Goal: Check status

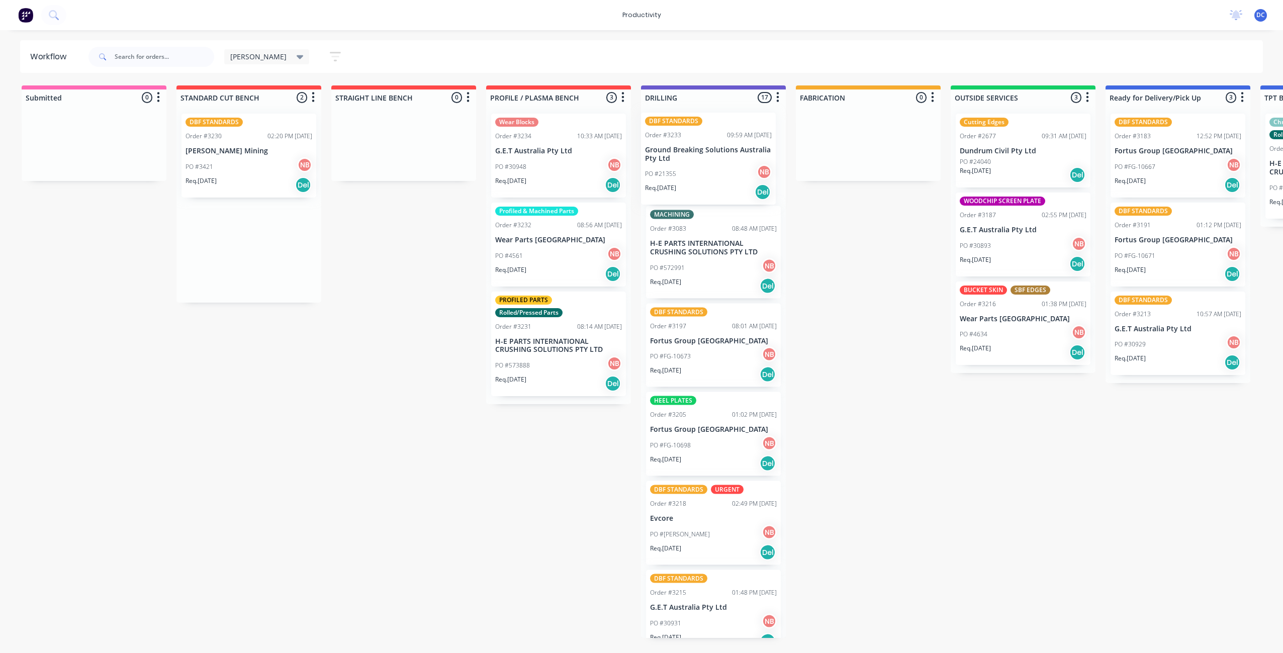
drag, startPoint x: 219, startPoint y: 272, endPoint x: 681, endPoint y: 179, distance: 471.7
click at [681, 180] on div "Submitted 0 Sort By Created date Required date Order number Customer name Most …" at bounding box center [830, 361] width 1676 height 552
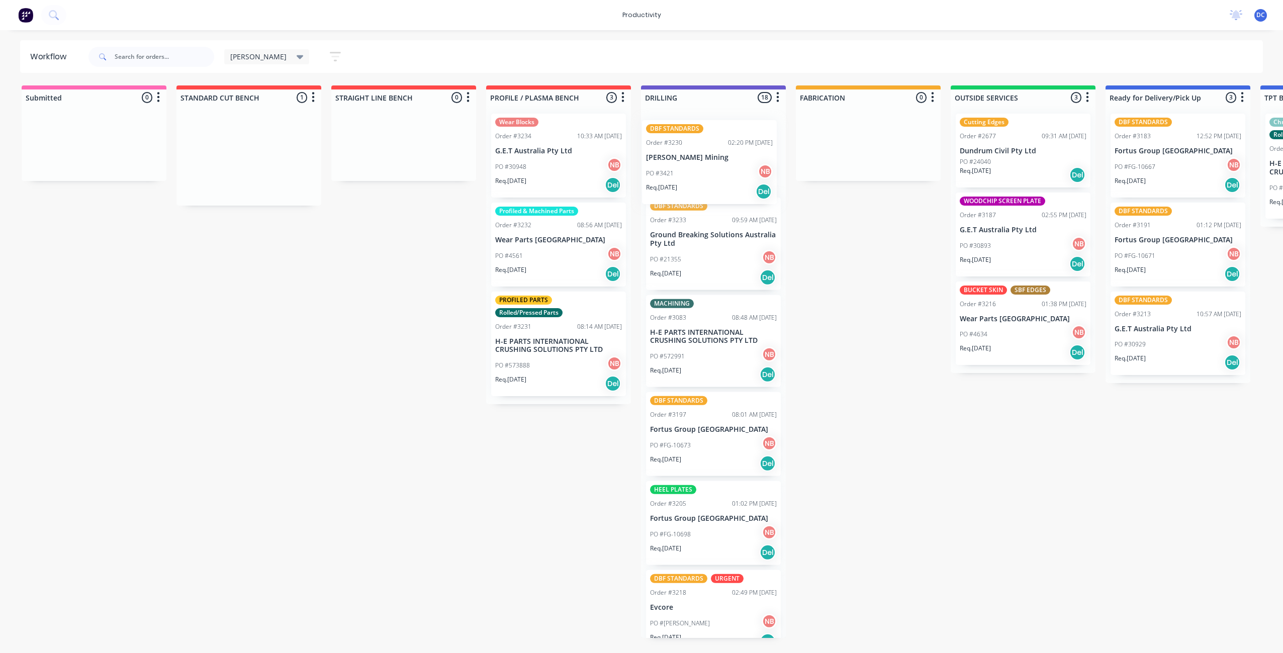
drag, startPoint x: 274, startPoint y: 191, endPoint x: 738, endPoint y: 196, distance: 463.9
click at [738, 196] on div "Submitted 0 Sort By Created date Required date Order number Customer name Most …" at bounding box center [830, 361] width 1676 height 552
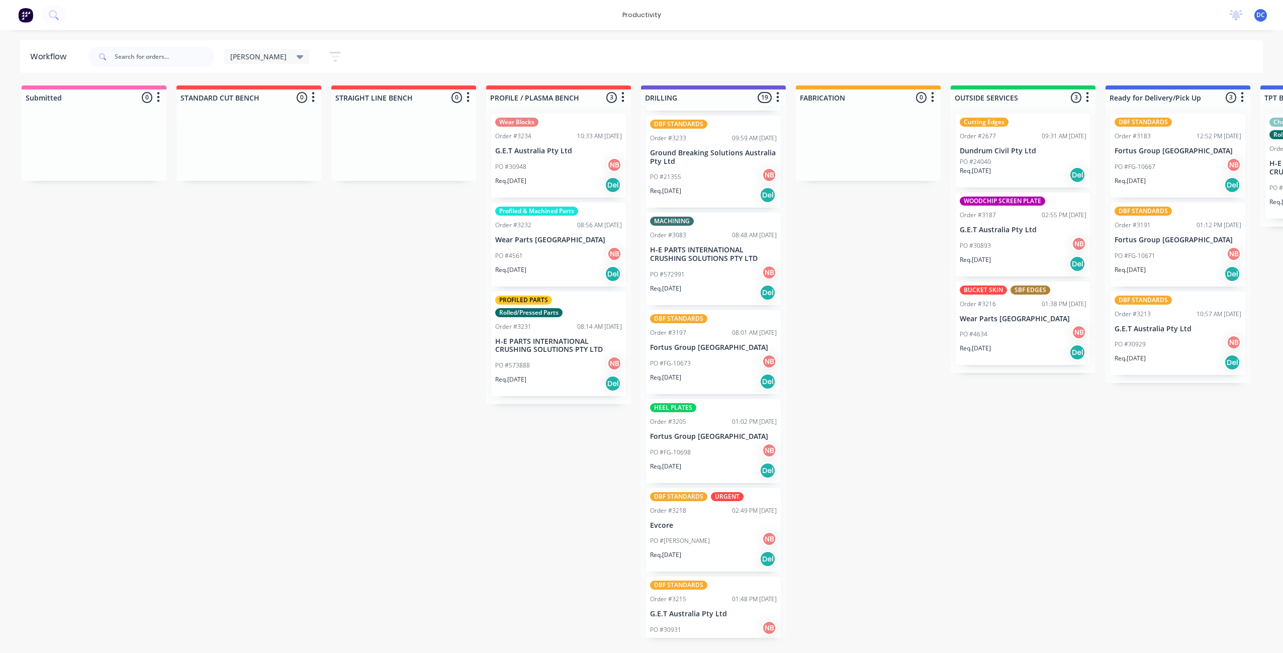
scroll to position [83, 0]
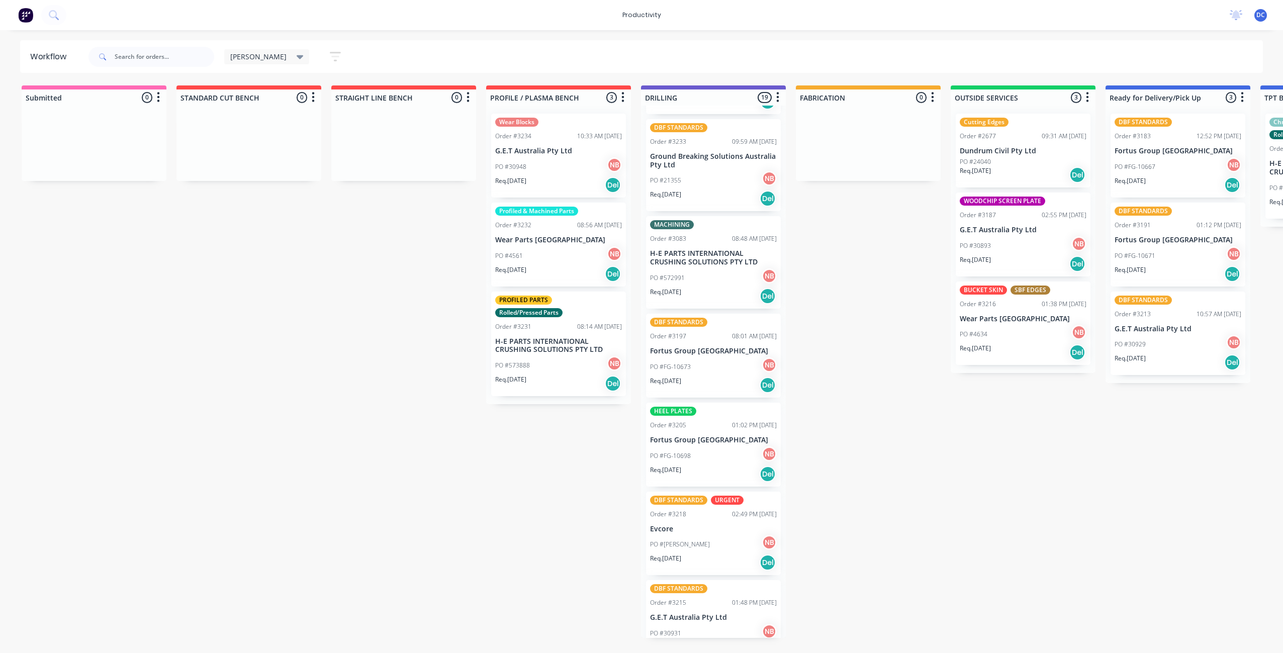
click at [582, 183] on div "Req. [DATE] Del" at bounding box center [558, 184] width 127 height 17
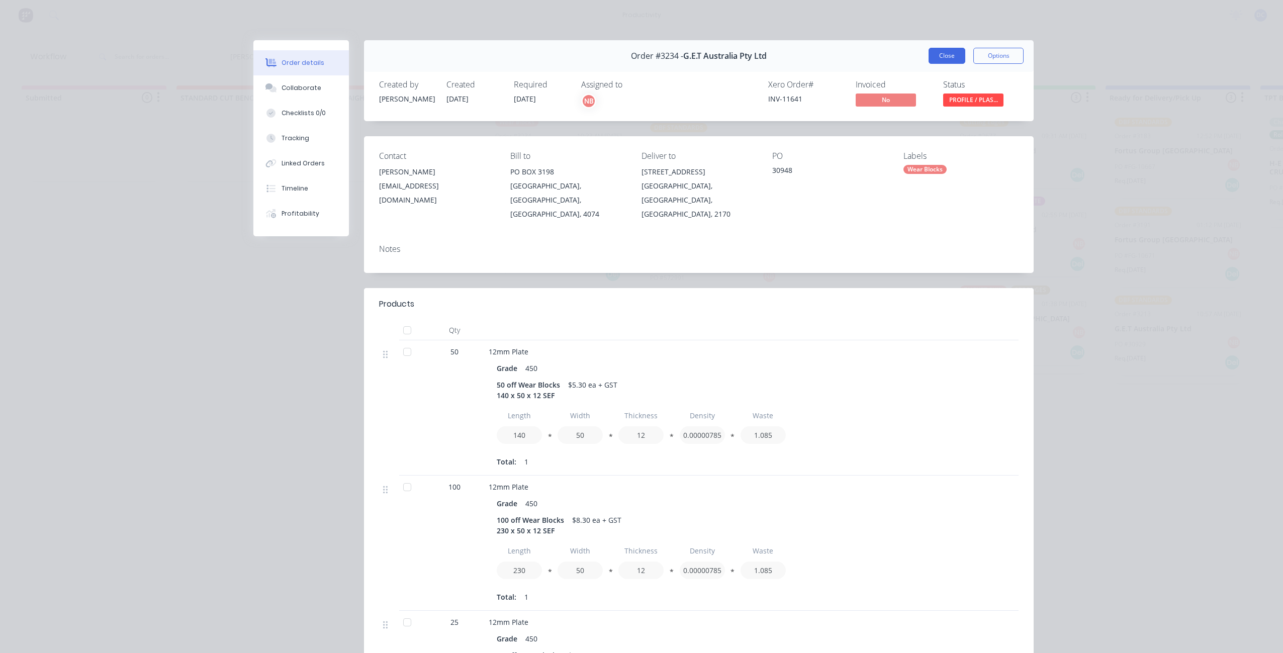
click at [940, 52] on button "Close" at bounding box center [946, 56] width 37 height 16
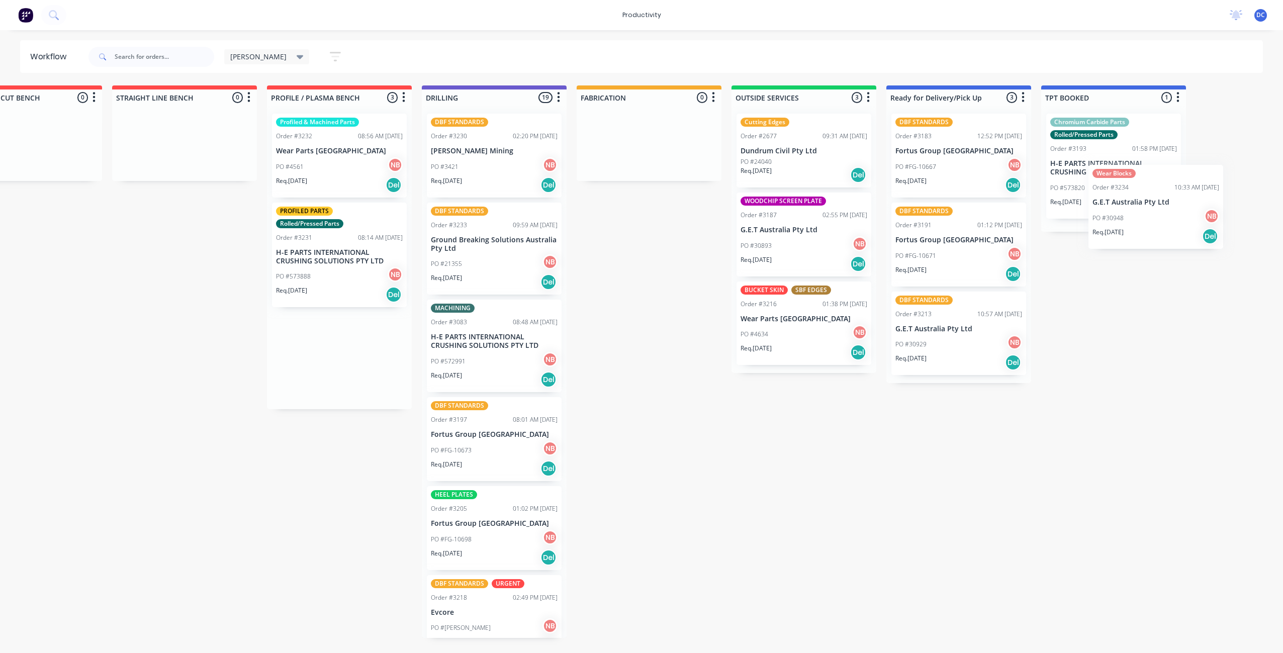
scroll to position [0, 394]
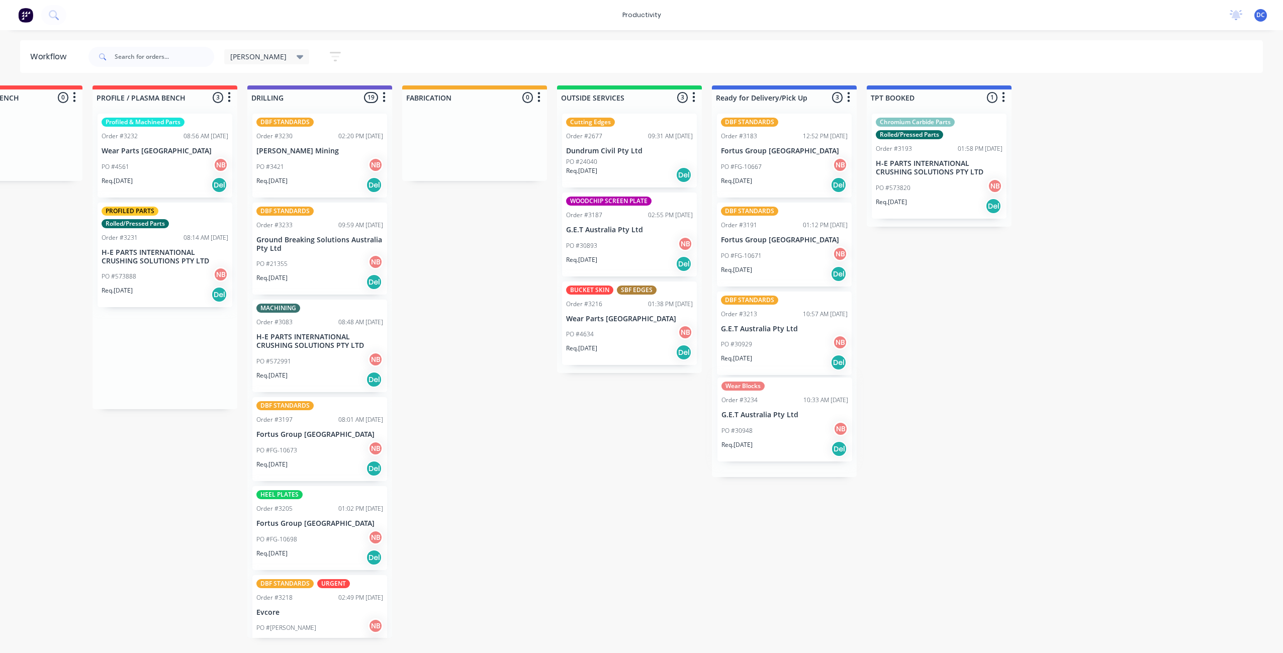
drag, startPoint x: 577, startPoint y: 174, endPoint x: 806, endPoint y: 438, distance: 349.2
click at [806, 438] on div "Submitted 0 Sort By Created date Required date Order number Customer name Most …" at bounding box center [437, 361] width 1676 height 552
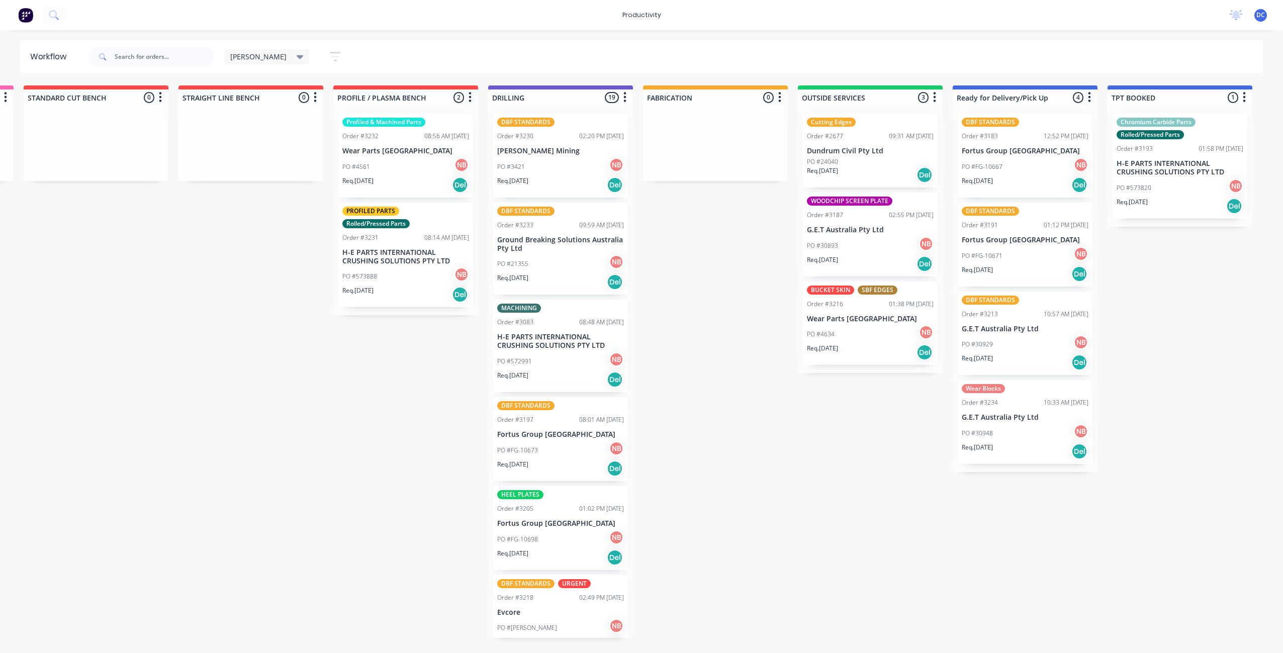
scroll to position [0, 127]
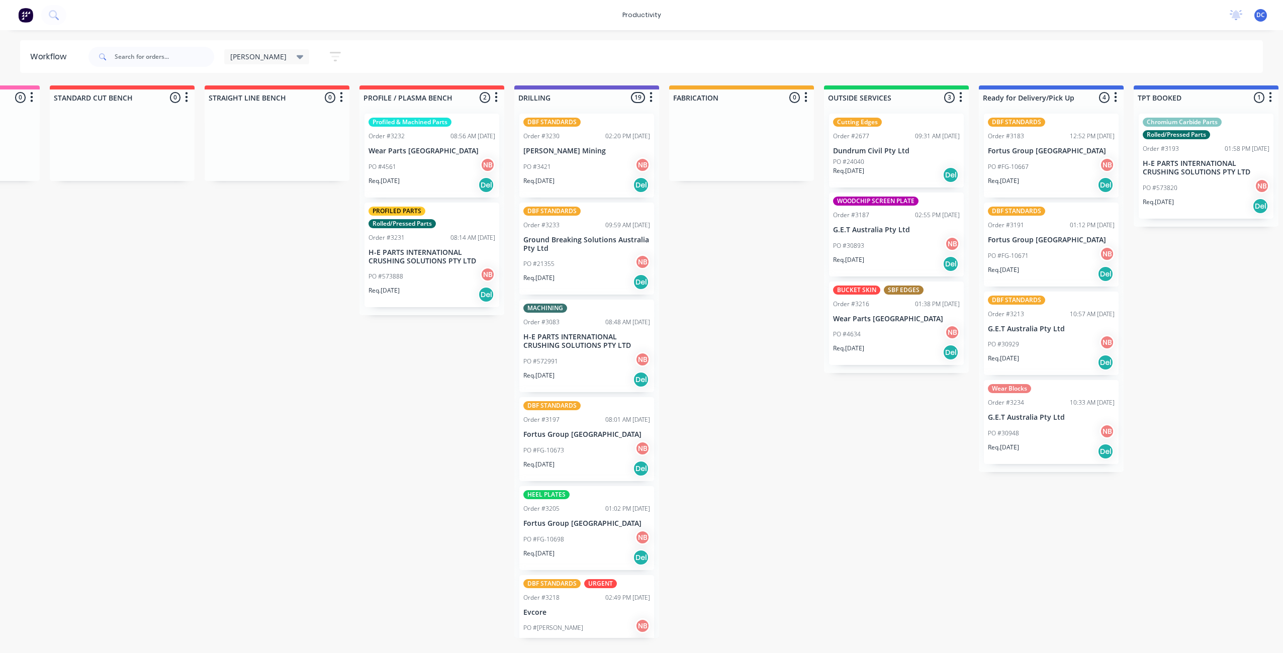
click at [438, 171] on div "PO #4561 NB" at bounding box center [431, 166] width 127 height 19
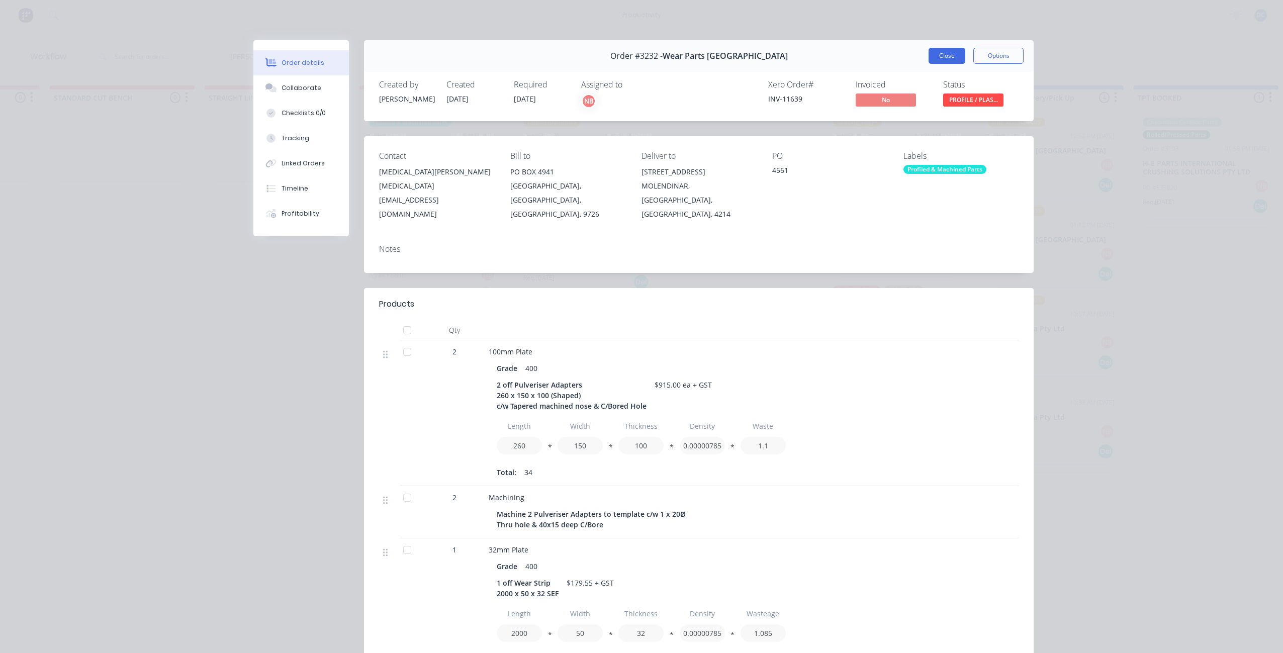
click at [946, 56] on button "Close" at bounding box center [946, 56] width 37 height 16
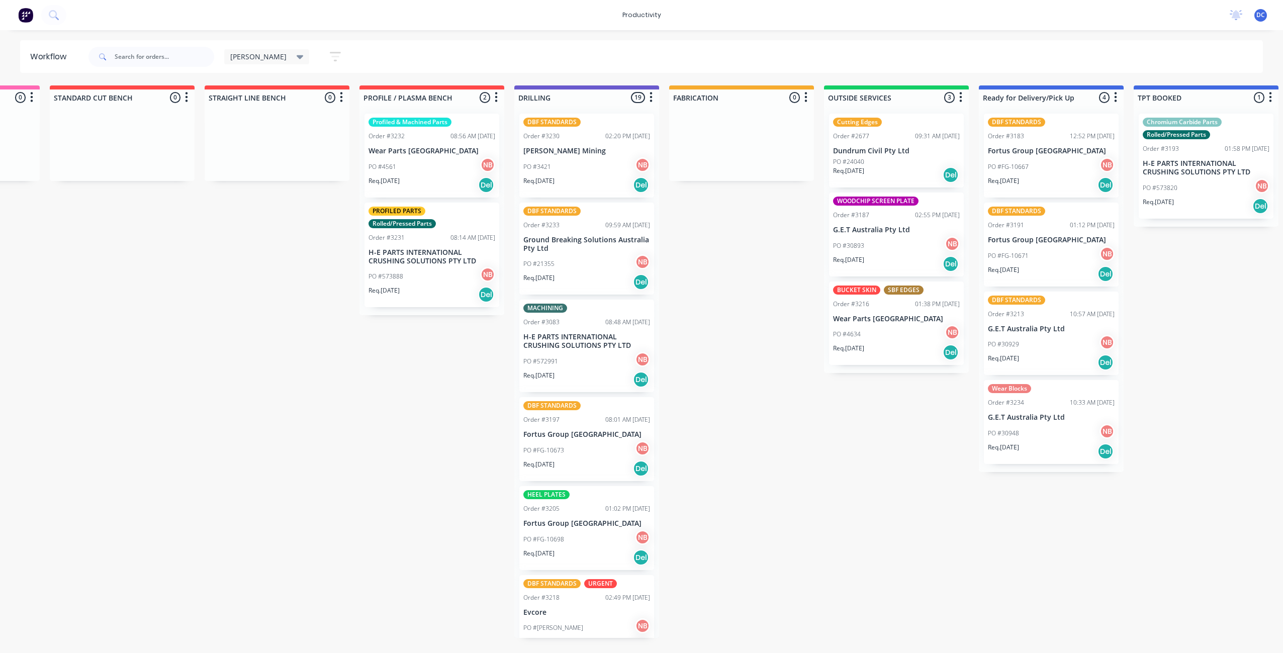
click at [594, 542] on div "PO #FG-10698 NB" at bounding box center [586, 539] width 127 height 19
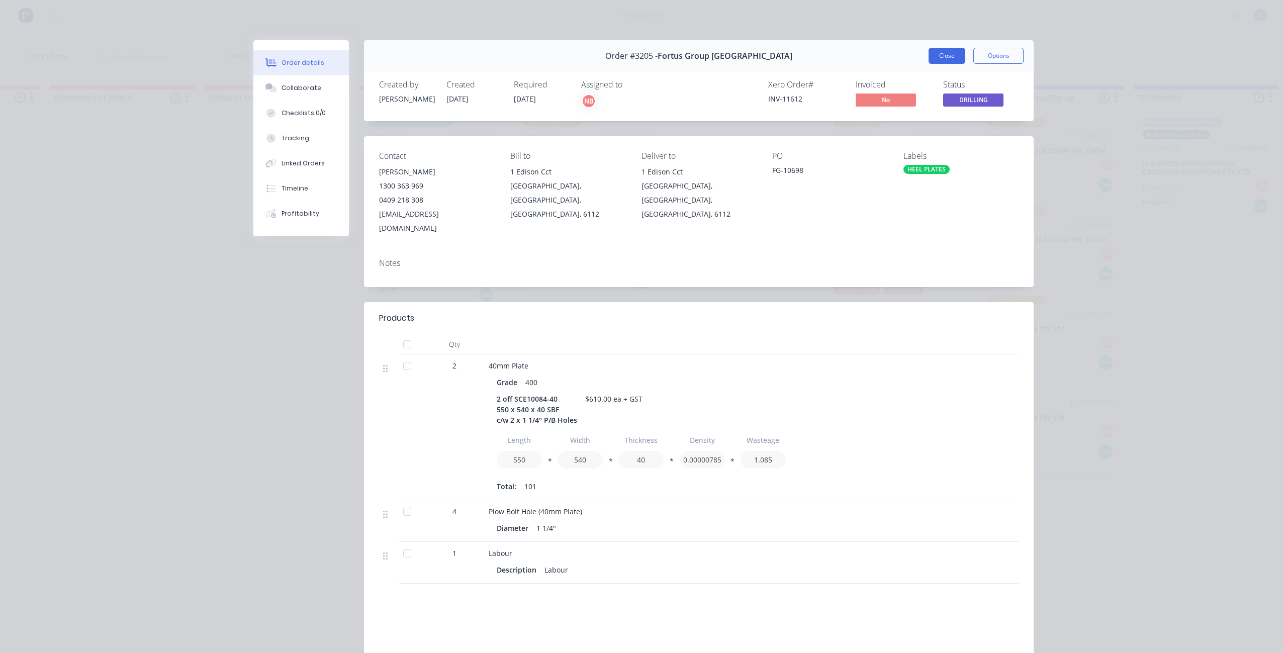
click at [952, 54] on button "Close" at bounding box center [946, 56] width 37 height 16
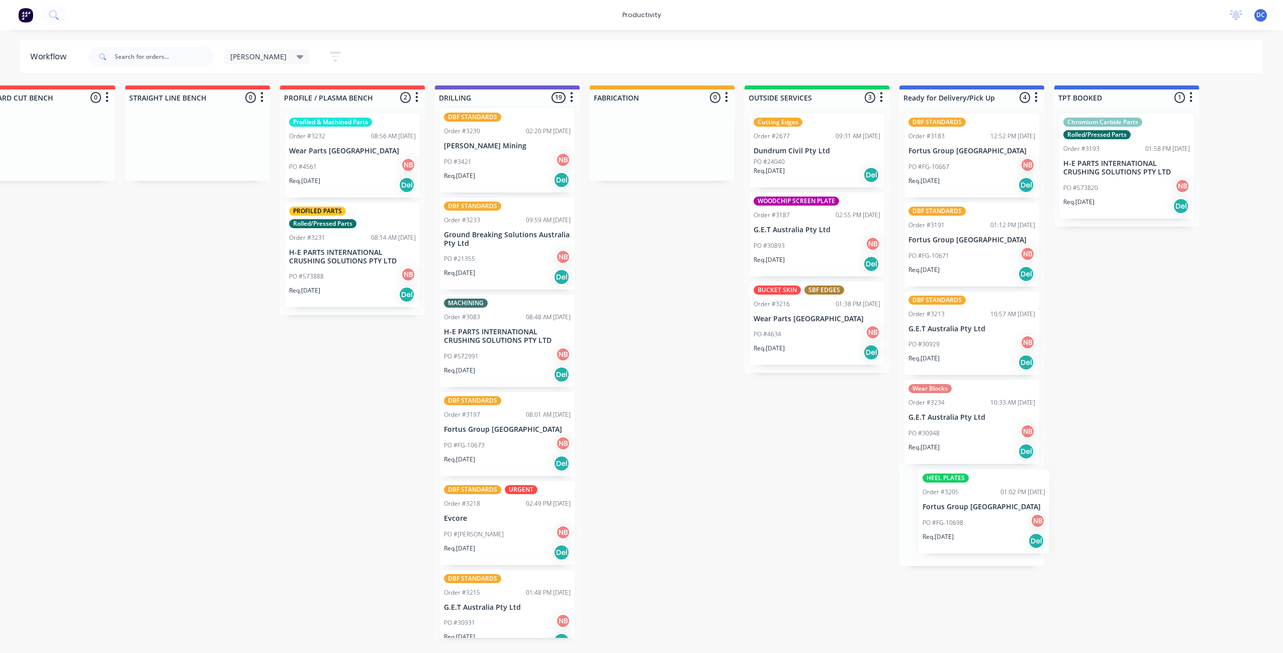
scroll to position [0, 217]
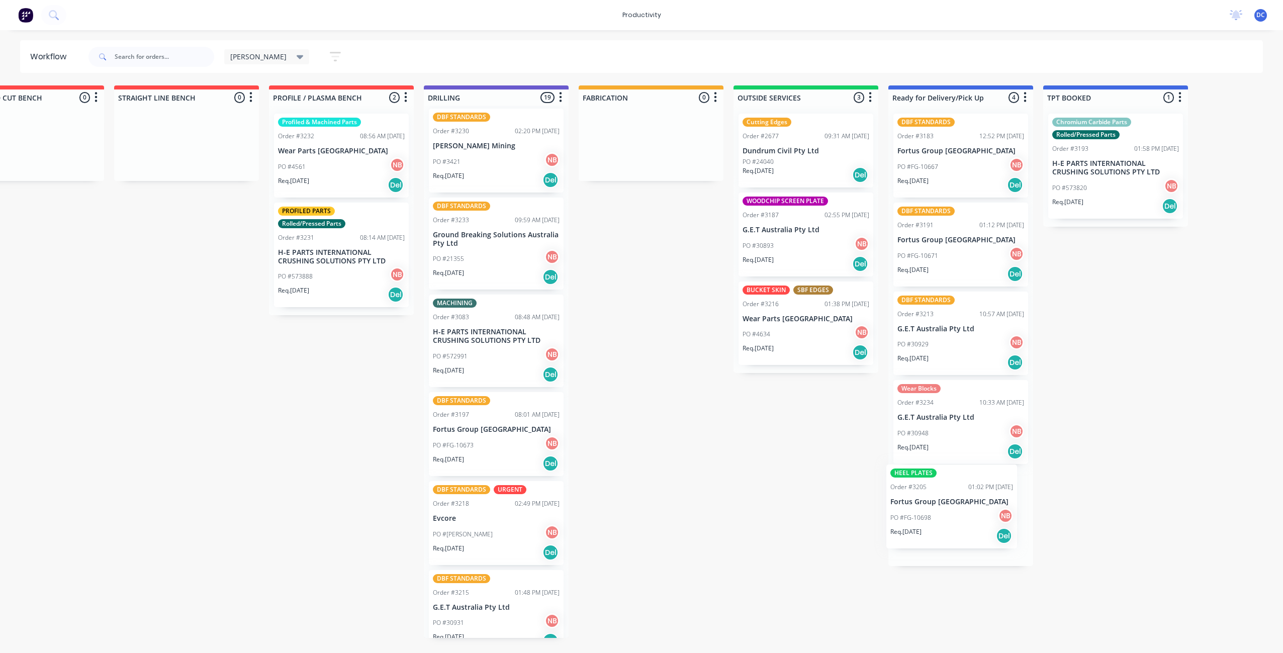
drag, startPoint x: 600, startPoint y: 544, endPoint x: 971, endPoint y: 520, distance: 371.2
click at [971, 520] on div "Submitted 0 Sort By Created date Required date Order number Customer name Most …" at bounding box center [613, 361] width 1676 height 552
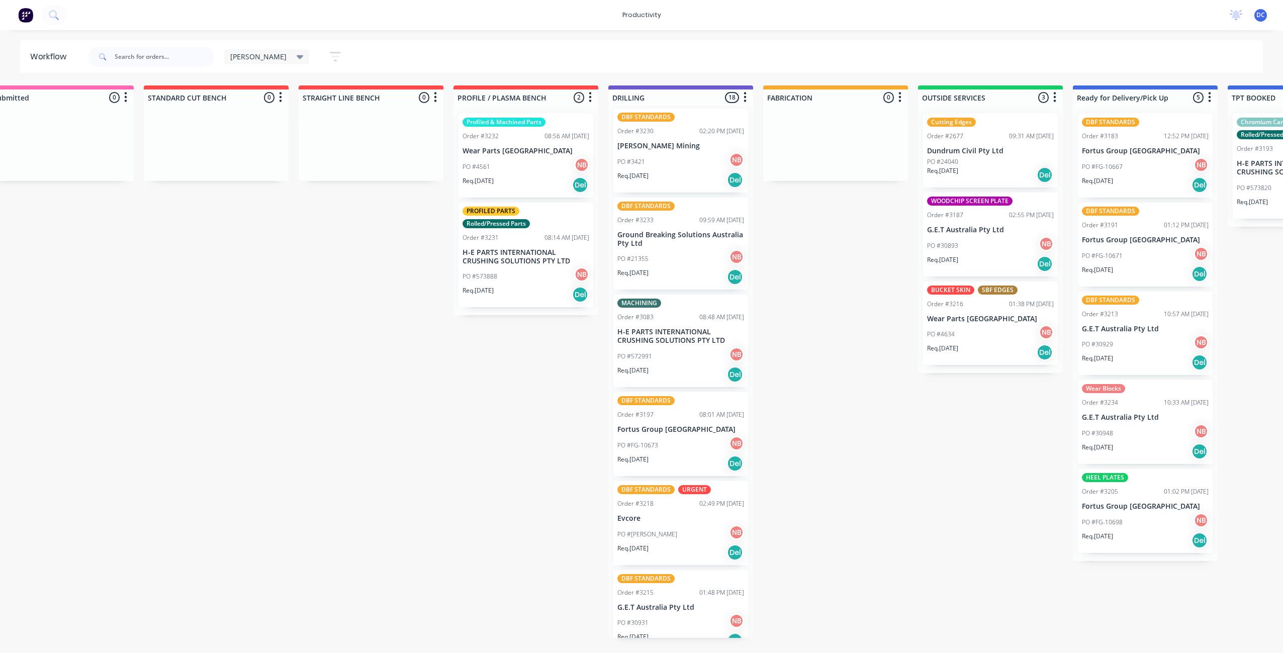
scroll to position [0, 0]
